Goal: Task Accomplishment & Management: Manage account settings

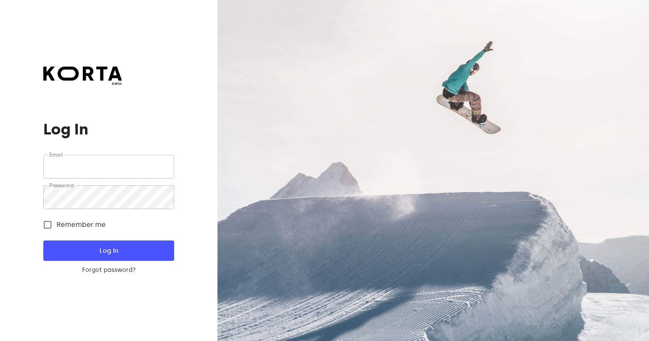
type input "[EMAIL_ADDRESS][DOMAIN_NAME]"
click at [132, 248] on span "Log In" at bounding box center [108, 250] width 103 height 11
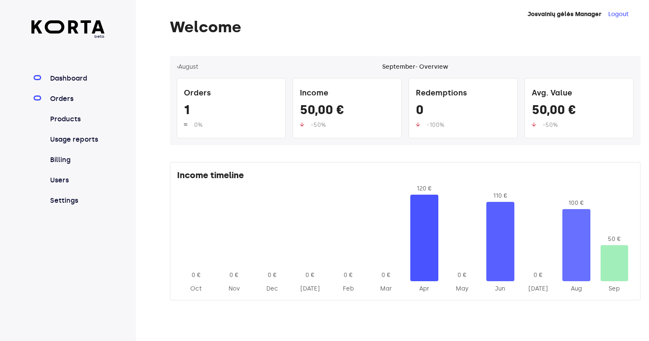
click at [61, 98] on link "Orders" at bounding box center [76, 99] width 56 height 10
